Goal: Task Accomplishment & Management: Manage account settings

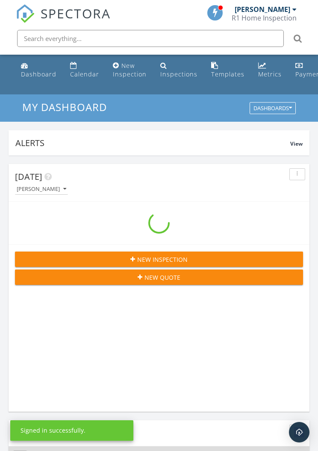
scroll to position [1462, 318]
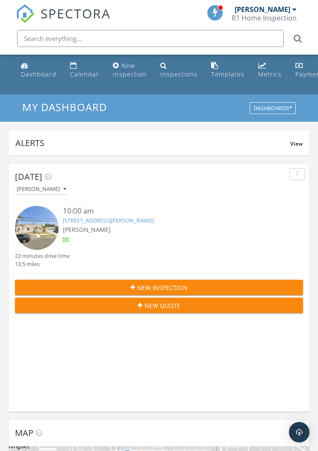
click at [80, 76] on div "Calendar" at bounding box center [84, 74] width 29 height 8
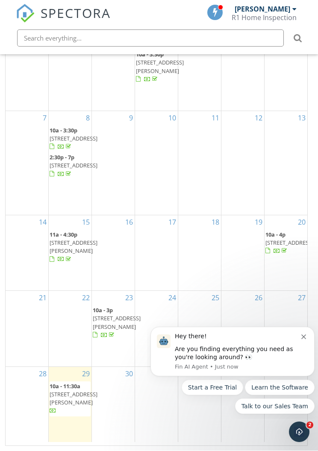
click at [300, 337] on div "Hey there!" at bounding box center [238, 336] width 126 height 9
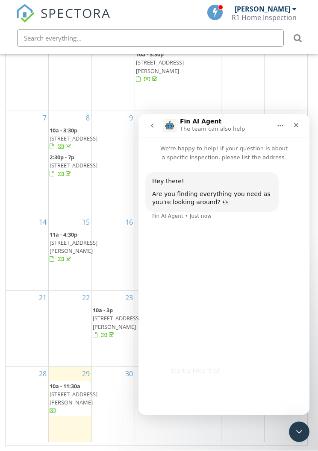
scroll to position [122, 0]
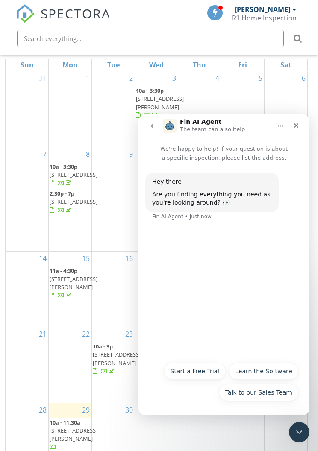
click at [292, 124] on div "Close" at bounding box center [295, 125] width 15 height 15
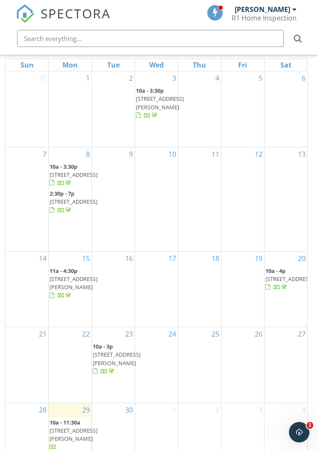
scroll to position [0, 0]
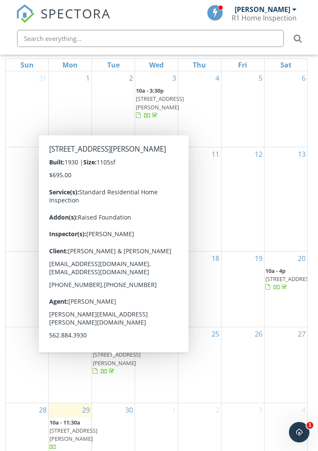
click at [117, 367] on span "[STREET_ADDRESS][PERSON_NAME]" at bounding box center [117, 359] width 48 height 16
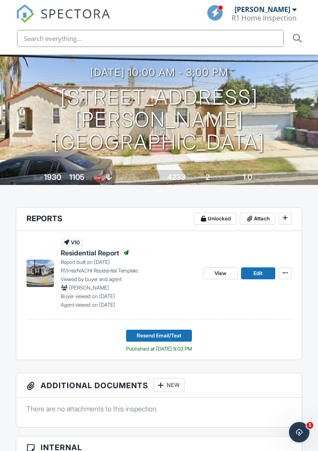
scroll to position [102, 0]
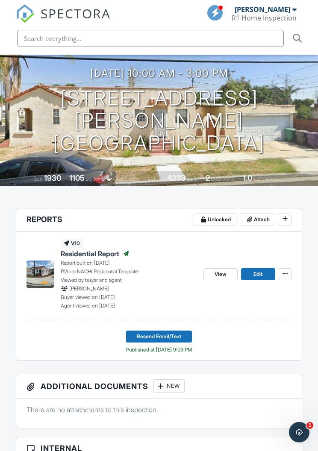
click at [226, 275] on span "View" at bounding box center [220, 274] width 12 height 9
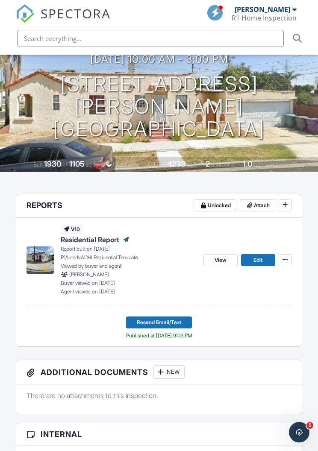
click at [261, 259] on span "Edit" at bounding box center [257, 260] width 9 height 9
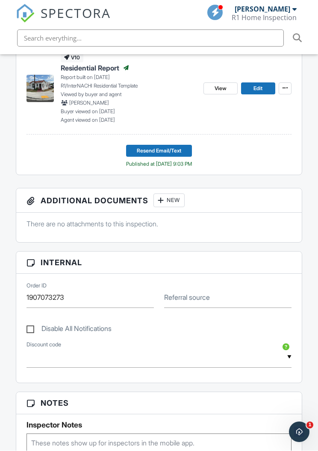
scroll to position [288, 0]
click at [263, 85] on link "Edit" at bounding box center [258, 88] width 34 height 12
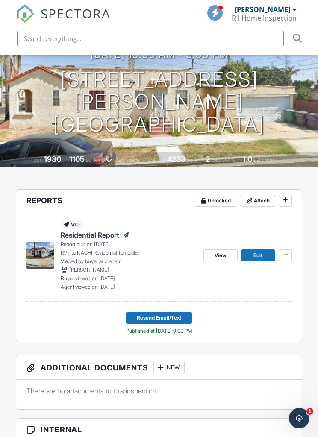
scroll to position [103, 0]
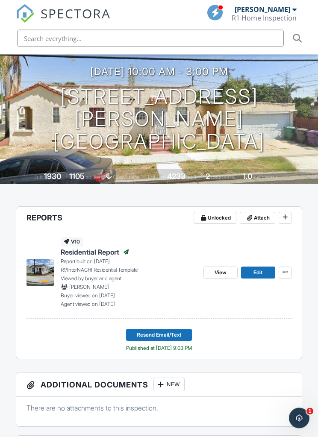
click at [218, 271] on span "View" at bounding box center [220, 273] width 12 height 9
